Goal: Task Accomplishment & Management: Manage account settings

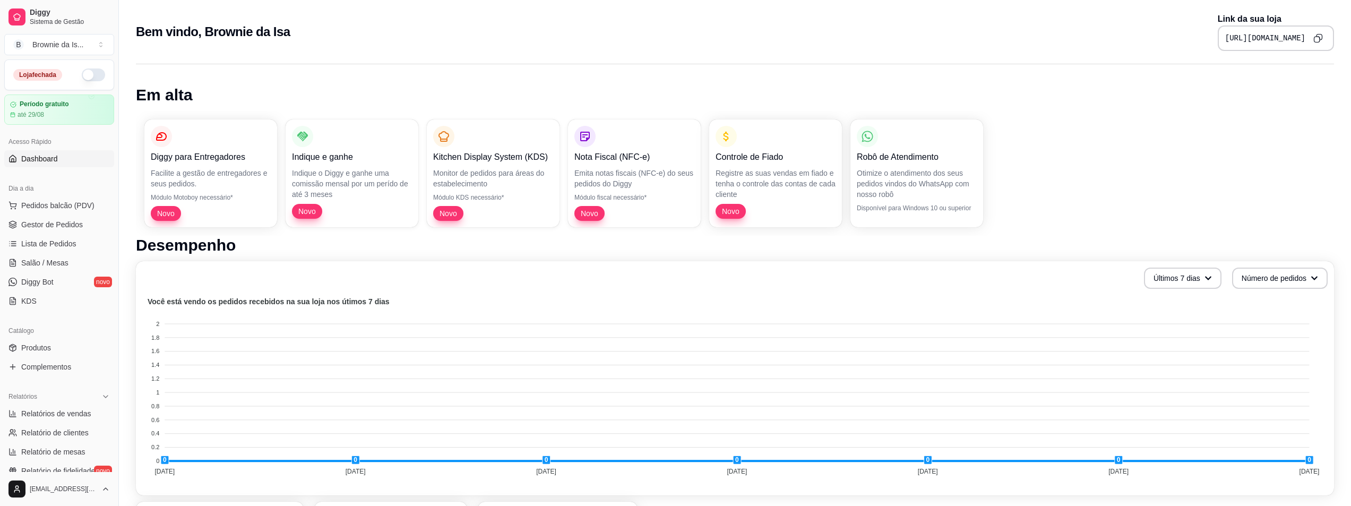
click at [87, 73] on button "button" at bounding box center [93, 75] width 23 height 13
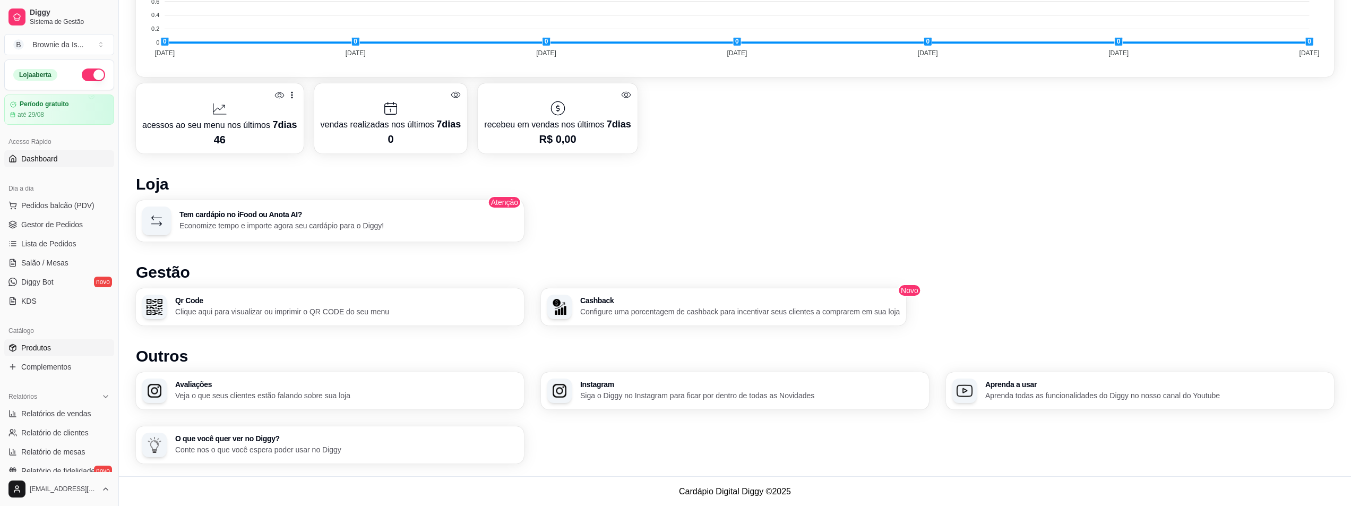
scroll to position [53, 0]
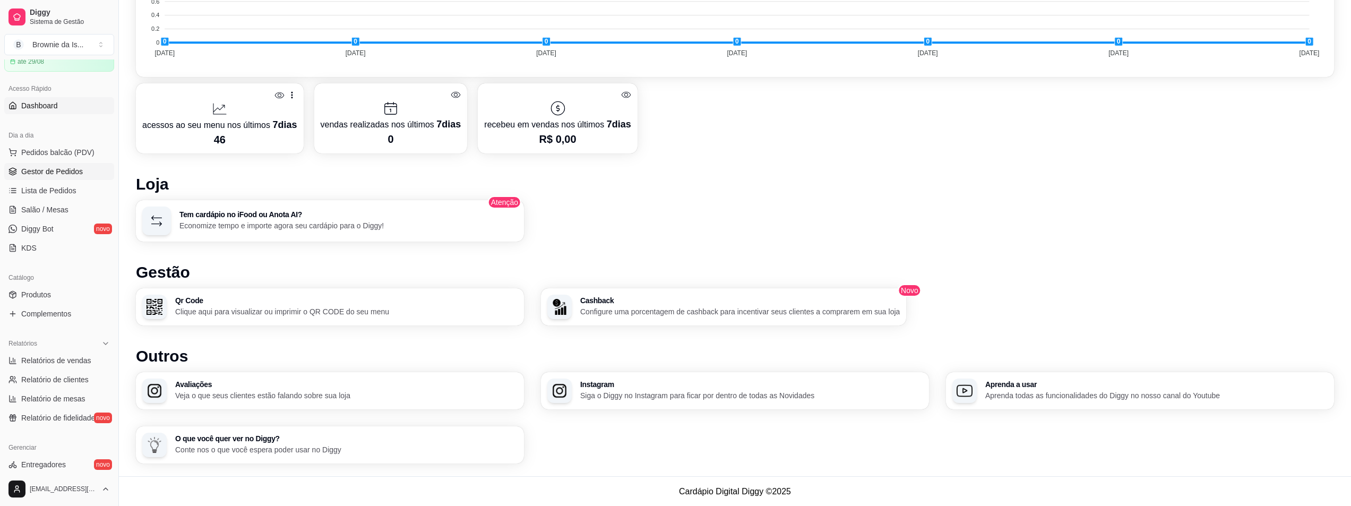
click at [52, 174] on span "Gestor de Pedidos" at bounding box center [52, 171] width 62 height 11
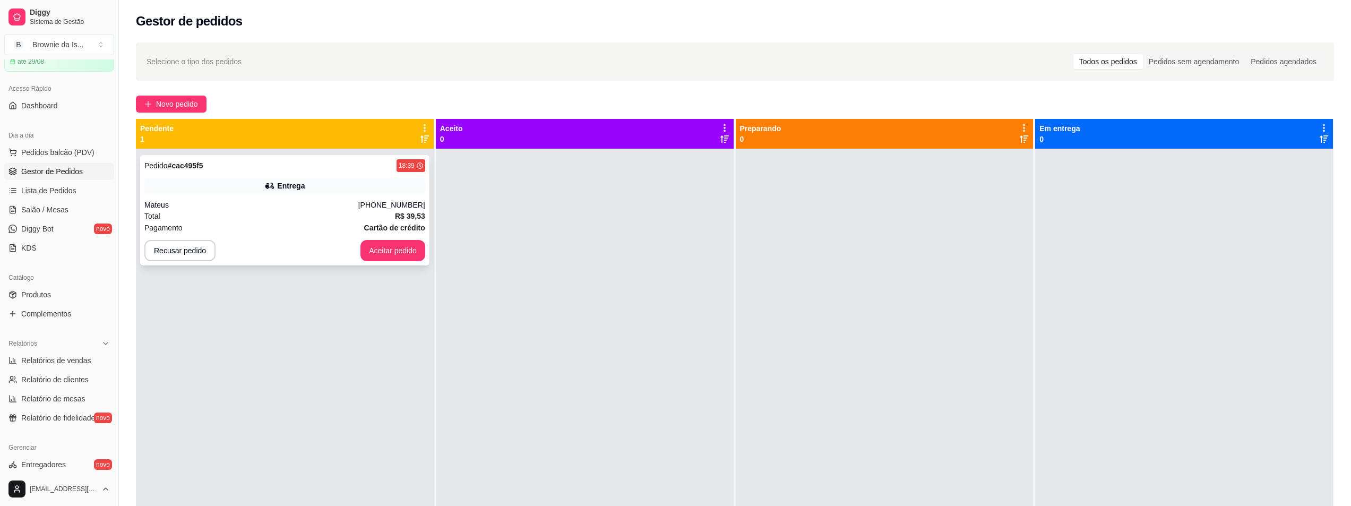
click at [302, 196] on div "Pedido # cac495f5 18:39 Entrega Mateus [PHONE_NUMBER] Total R$ 39,53 Pagamento …" at bounding box center [284, 210] width 289 height 110
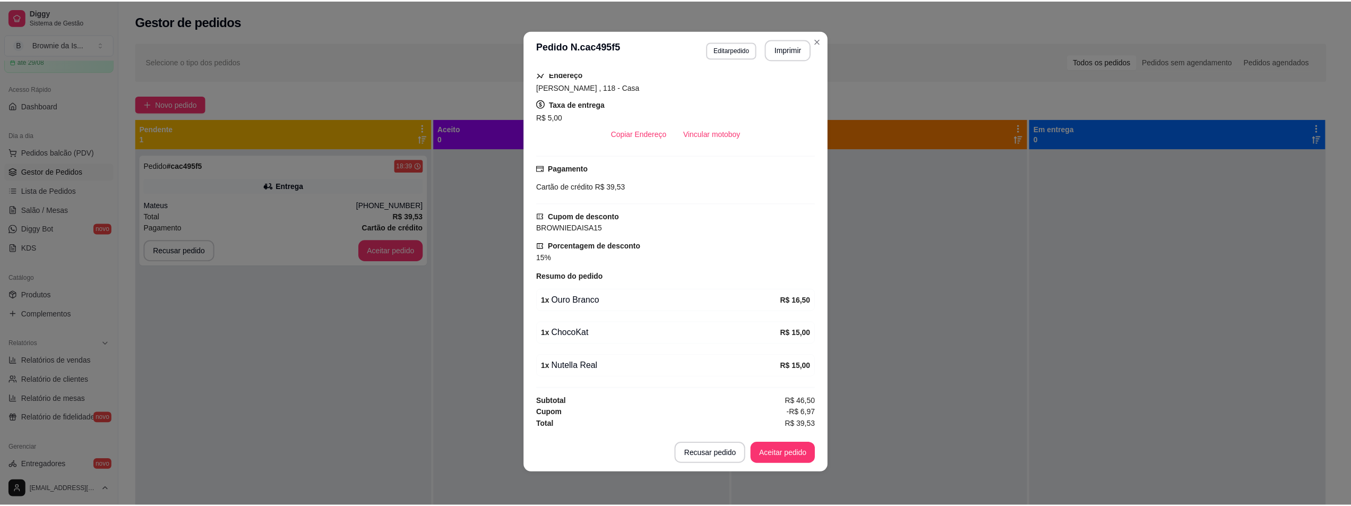
scroll to position [2, 0]
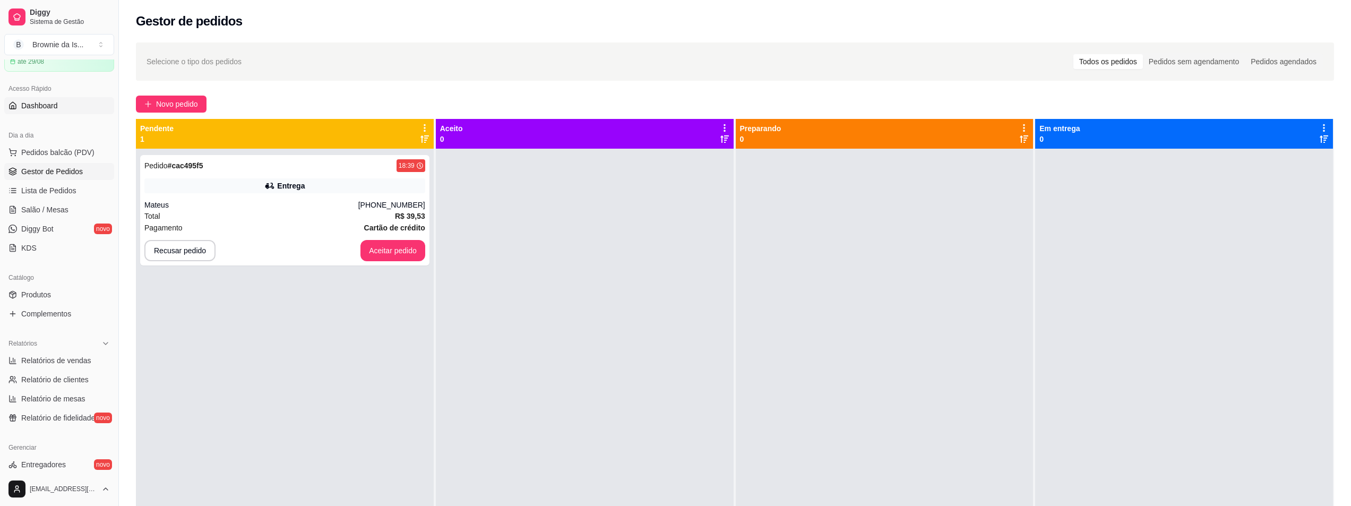
click at [46, 105] on span "Dashboard" at bounding box center [39, 105] width 37 height 11
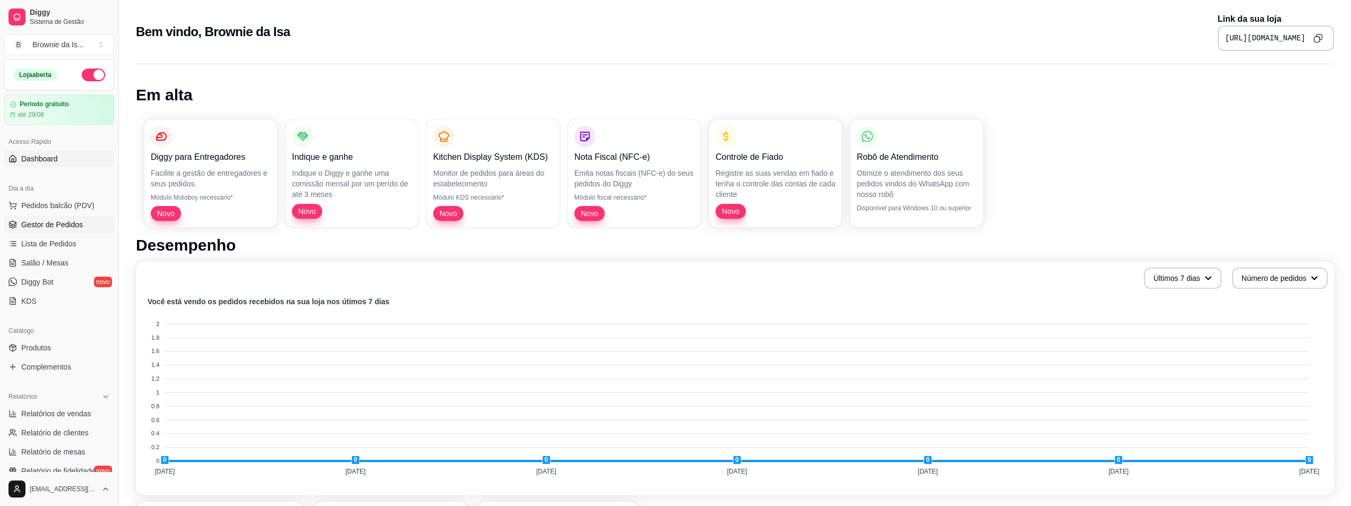
click at [61, 227] on span "Gestor de Pedidos" at bounding box center [52, 224] width 62 height 11
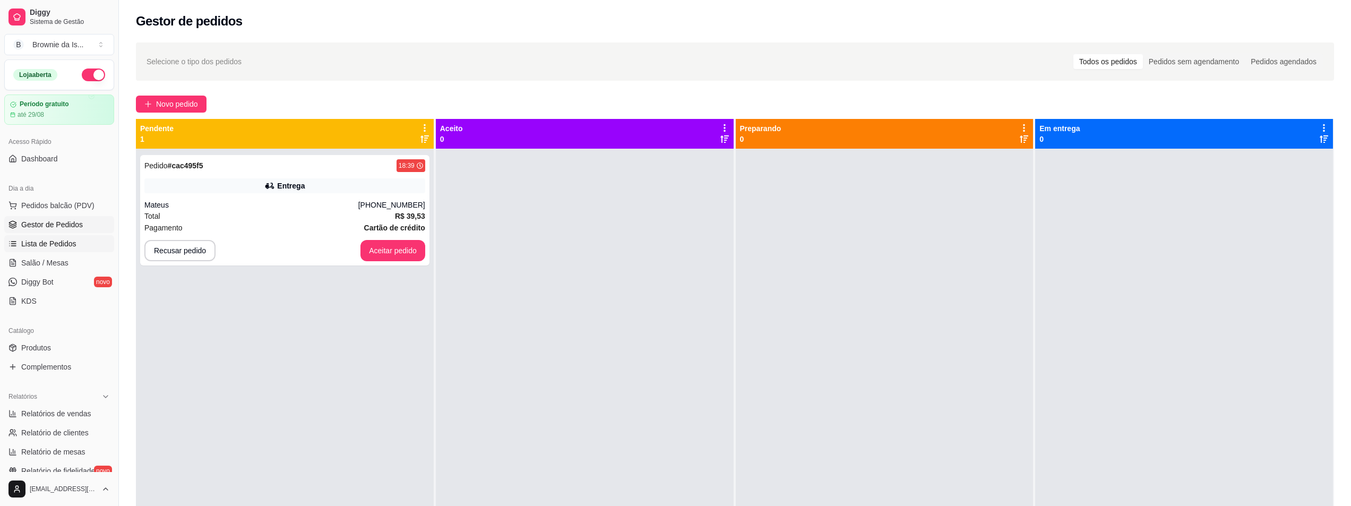
click at [54, 241] on span "Lista de Pedidos" at bounding box center [48, 243] width 55 height 11
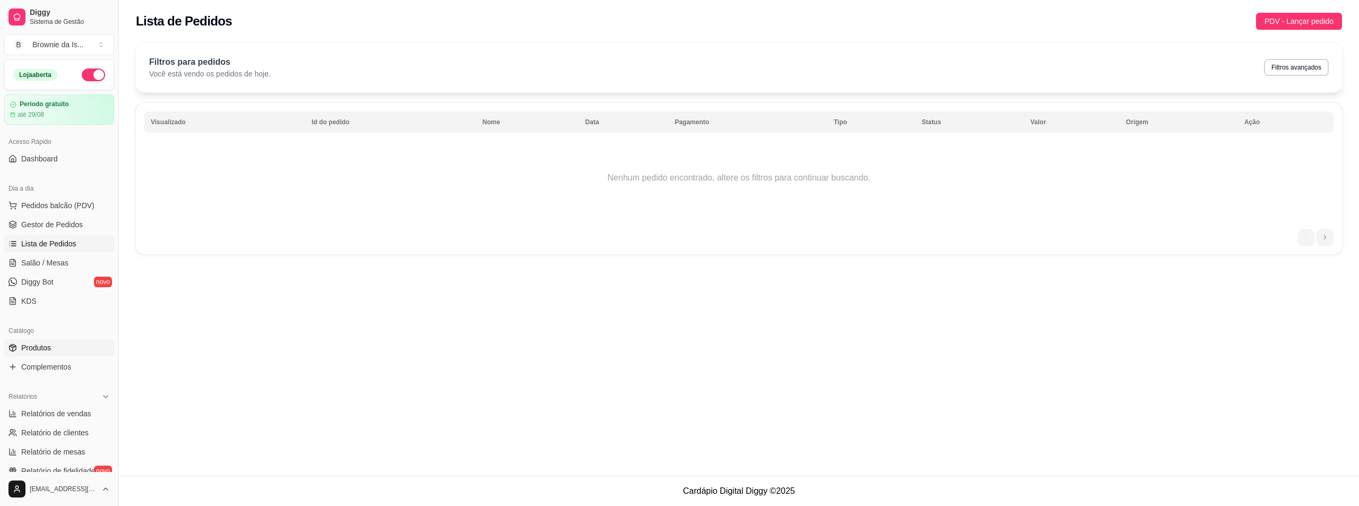
click at [58, 349] on link "Produtos" at bounding box center [59, 347] width 110 height 17
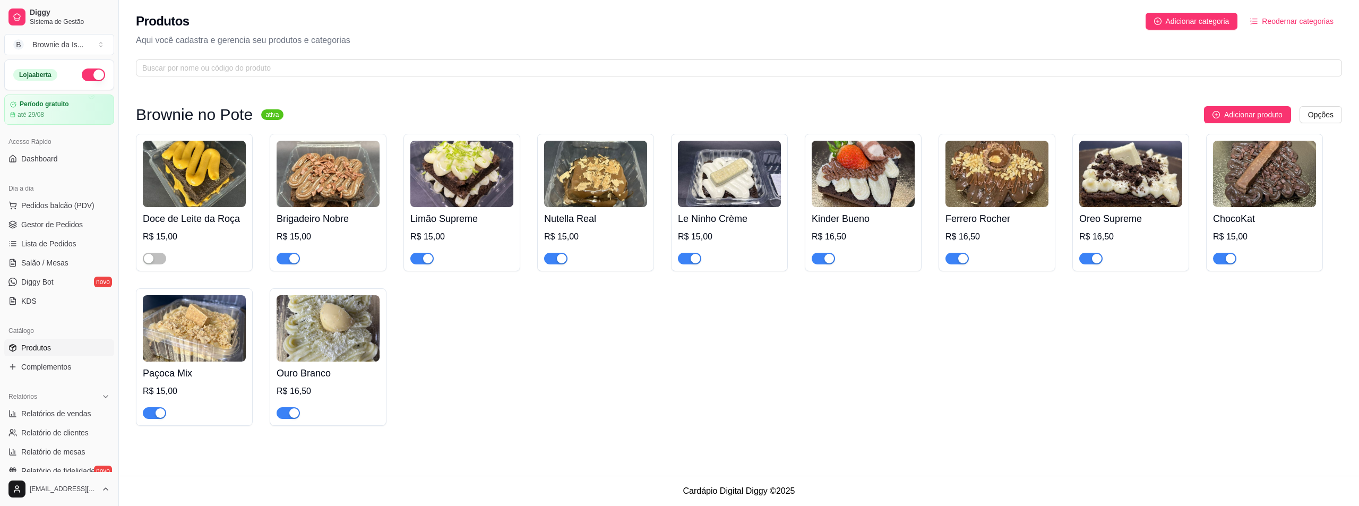
click at [556, 256] on span "button" at bounding box center [555, 259] width 23 height 12
